Goal: Find specific page/section: Find specific page/section

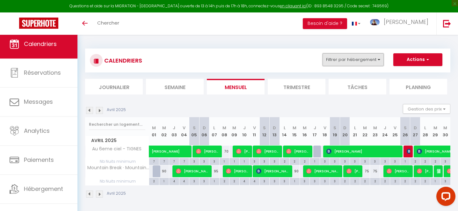
click at [369, 61] on button "Filtrer par hébergement" at bounding box center [352, 59] width 61 height 13
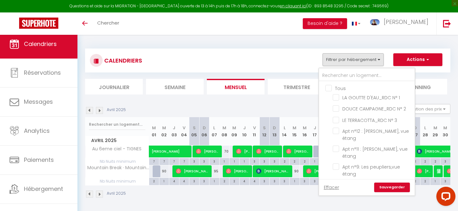
click at [328, 86] on input "Tous" at bounding box center [373, 87] width 96 height 6
checkbox input "true"
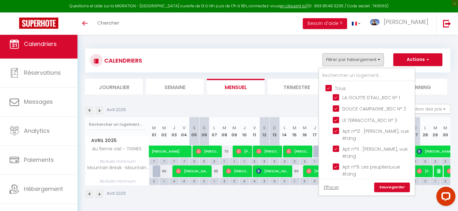
checkbox input "true"
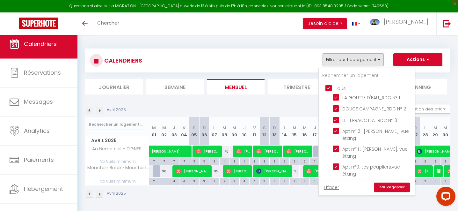
checkbox input "true"
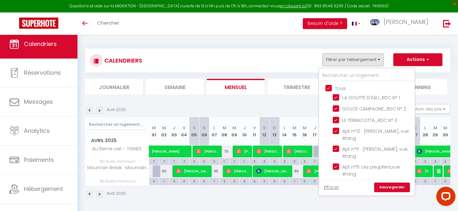
checkbox input "true"
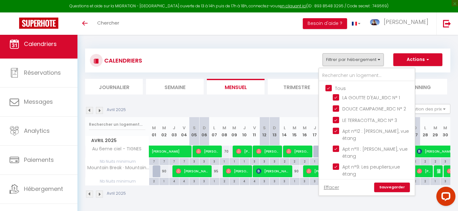
checkbox input "true"
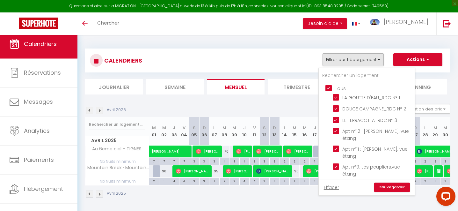
checkbox input "true"
click at [400, 190] on link "Sauvegarder" at bounding box center [392, 187] width 36 height 10
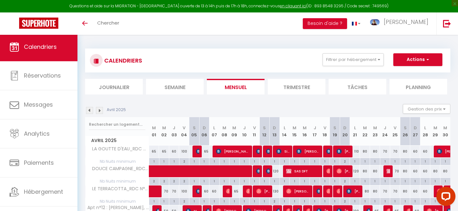
click at [39, 54] on link "Calendriers" at bounding box center [38, 46] width 77 height 29
